Goal: Communication & Community: Answer question/provide support

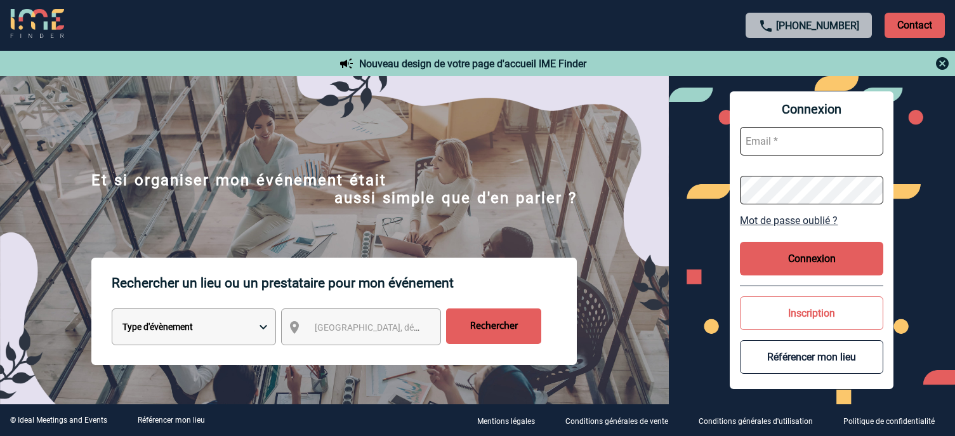
type input "jnetobogalho@ime-groupe.com"
click at [772, 254] on button "Connexion" at bounding box center [811, 259] width 143 height 34
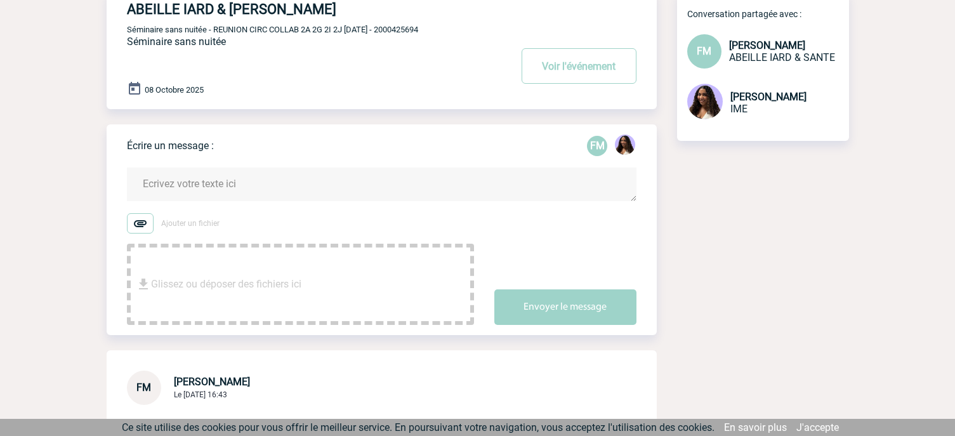
scroll to position [63, 0]
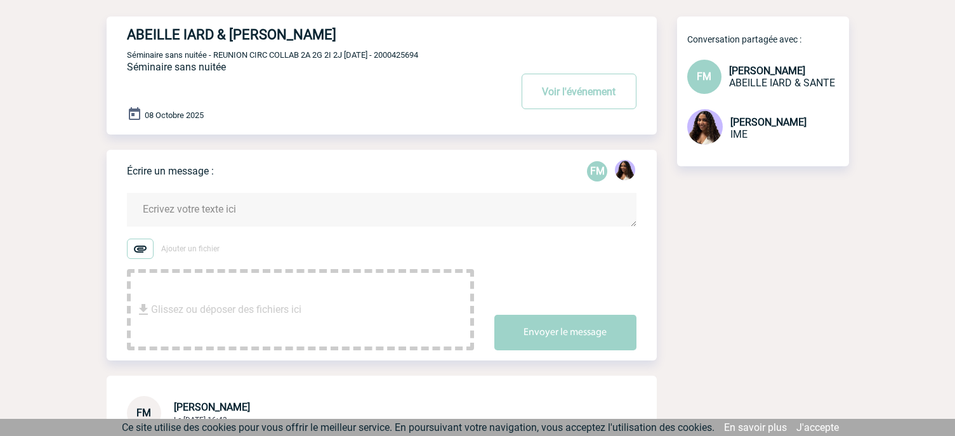
click at [249, 201] on textarea at bounding box center [382, 210] width 510 height 34
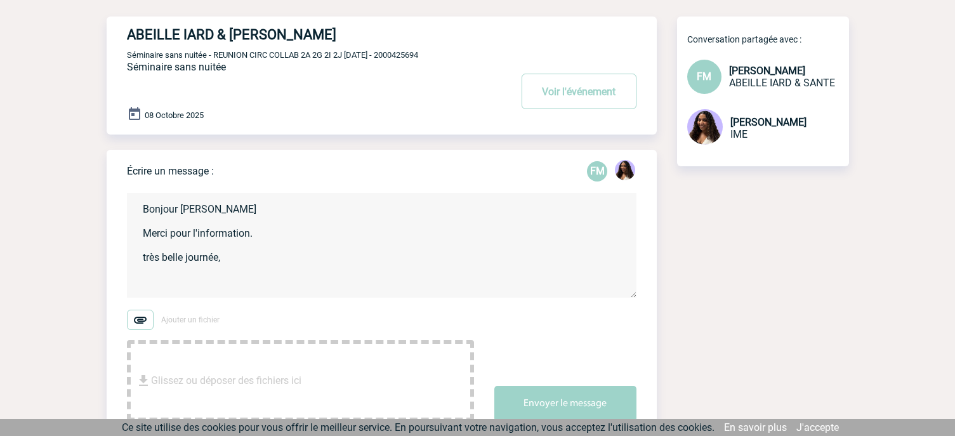
click at [144, 259] on textarea "Bonjour [PERSON_NAME] Merci pour l'information. très belle journée," at bounding box center [382, 245] width 510 height 105
click at [242, 264] on textarea "Bonjour [PERSON_NAME] Merci pour l'information. Très belle journée," at bounding box center [382, 245] width 510 height 105
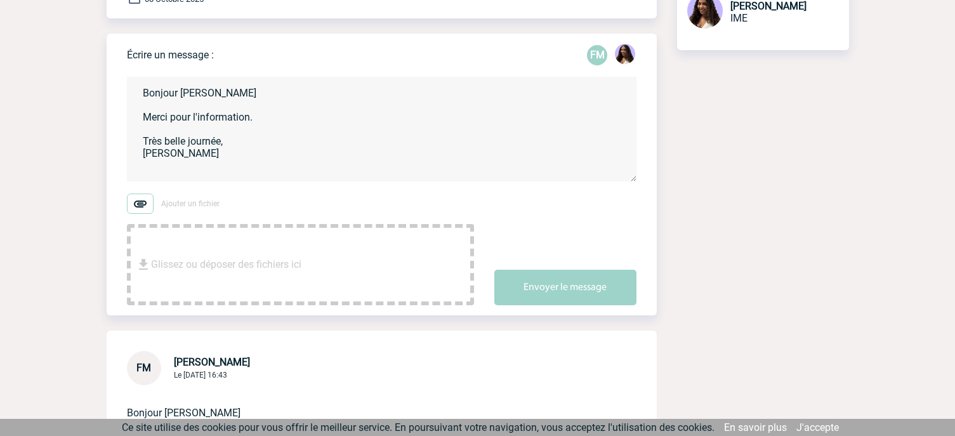
scroll to position [190, 0]
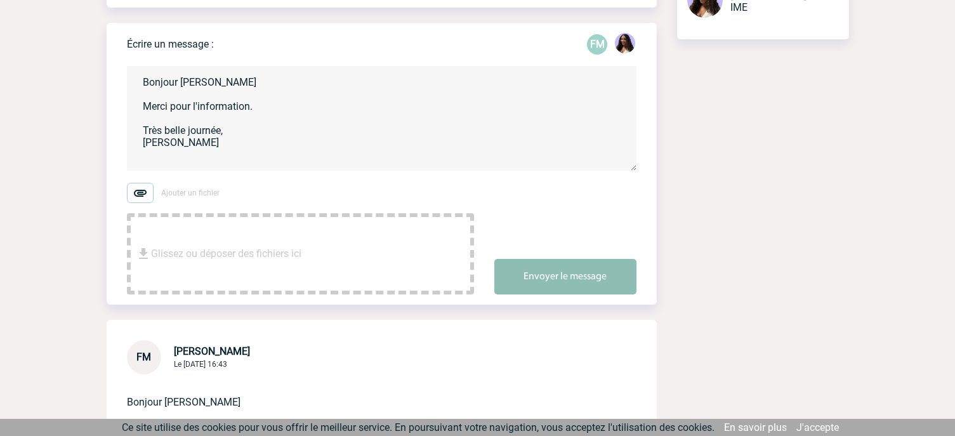
type textarea "Bonjour [PERSON_NAME] Merci pour l'information. Très belle journée, [PERSON_NAM…"
click at [523, 280] on button "Envoyer le message" at bounding box center [565, 277] width 142 height 36
